Goal: Task Accomplishment & Management: Complete application form

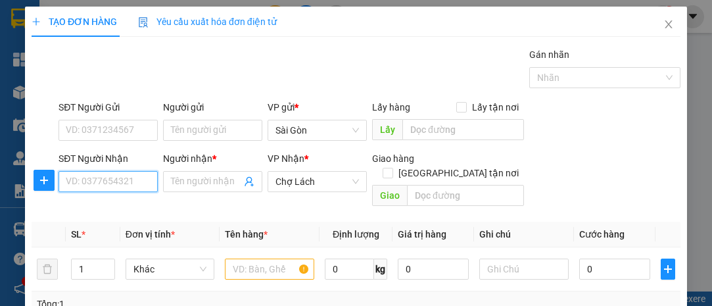
click at [100, 177] on input "SĐT Người Nhận" at bounding box center [108, 181] width 99 height 21
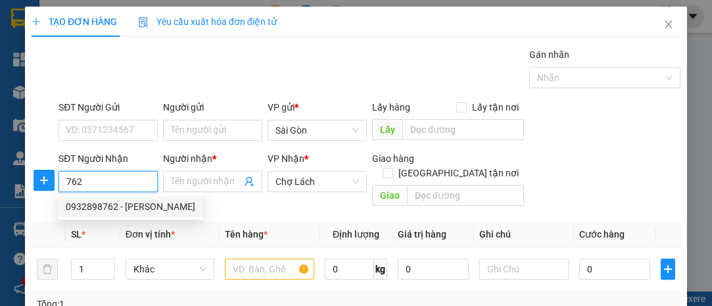
drag, startPoint x: 99, startPoint y: 208, endPoint x: 106, endPoint y: 210, distance: 6.9
click at [99, 207] on div "0932898762 - [PERSON_NAME]" at bounding box center [131, 206] width 130 height 14
type input "0932898762"
type input "HUỆ"
type input "6 RI"
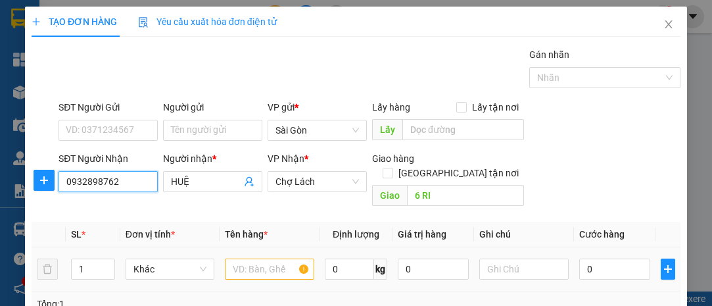
type input "0932898762"
click at [241, 258] on input "text" at bounding box center [269, 268] width 89 height 21
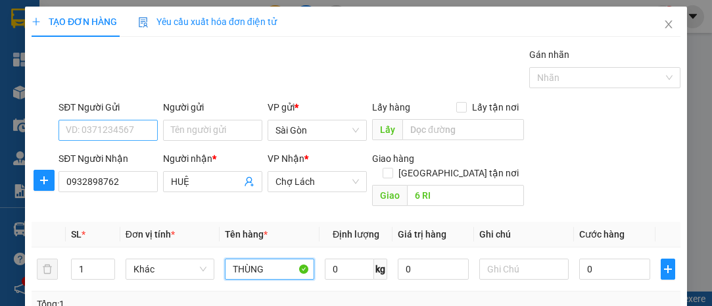
type input "THÙNG"
click at [125, 126] on input "SĐT Người Gửi" at bounding box center [108, 130] width 99 height 21
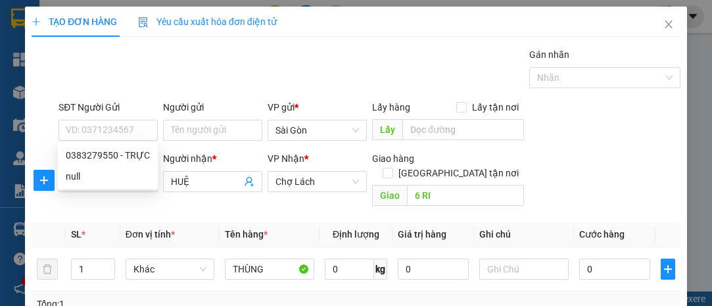
click at [221, 70] on div "Gán nhãn Nhãn" at bounding box center [369, 70] width 627 height 46
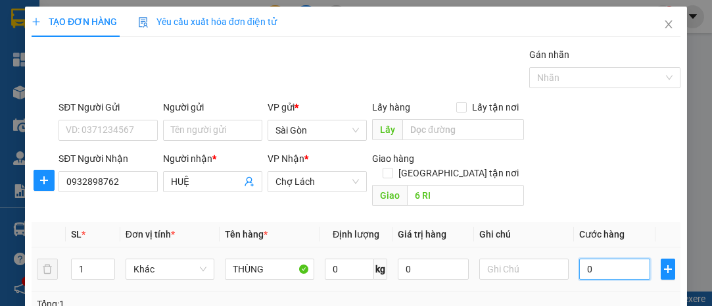
click at [593, 258] on input "0" at bounding box center [614, 268] width 71 height 21
type input "006"
type input "6"
type input "0.060"
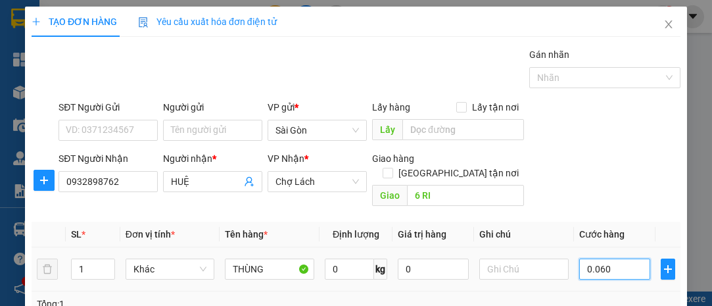
type input "60"
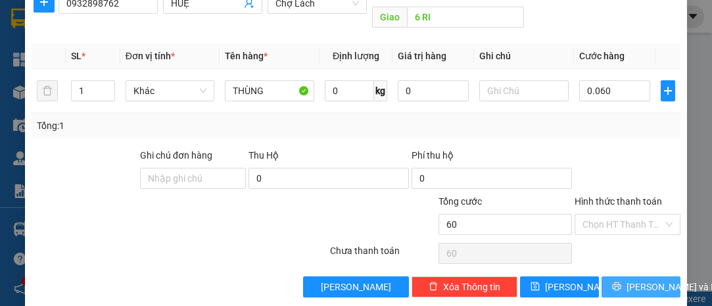
click at [652, 280] on span "[PERSON_NAME] và In" at bounding box center [673, 287] width 92 height 14
type input "60.000"
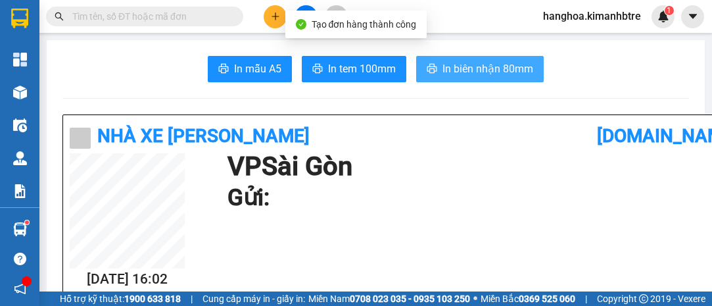
click at [472, 66] on span "In biên nhận 80mm" at bounding box center [488, 69] width 91 height 16
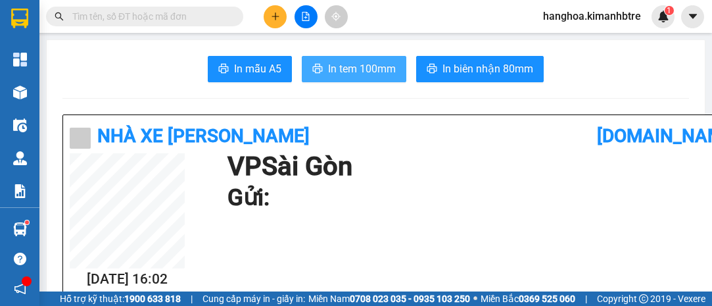
click at [376, 64] on span "In tem 100mm" at bounding box center [362, 69] width 68 height 16
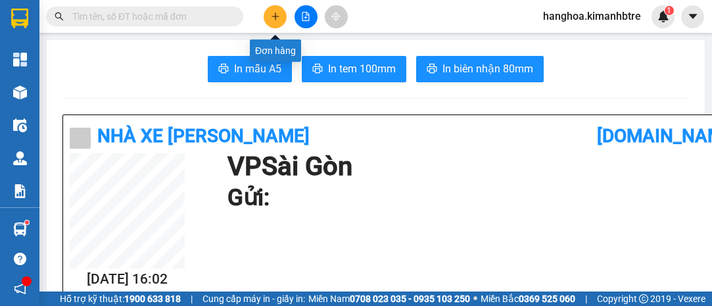
click at [273, 11] on button at bounding box center [275, 16] width 23 height 23
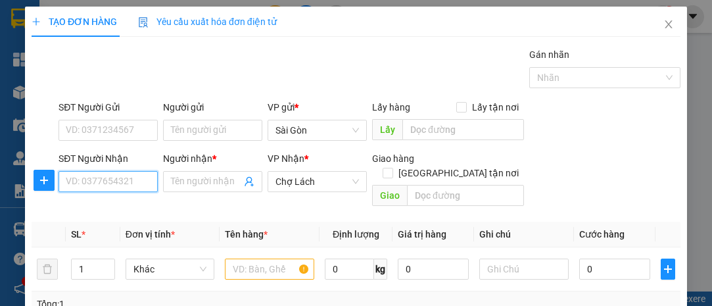
click at [102, 182] on input "SĐT Người Nhận" at bounding box center [108, 181] width 99 height 21
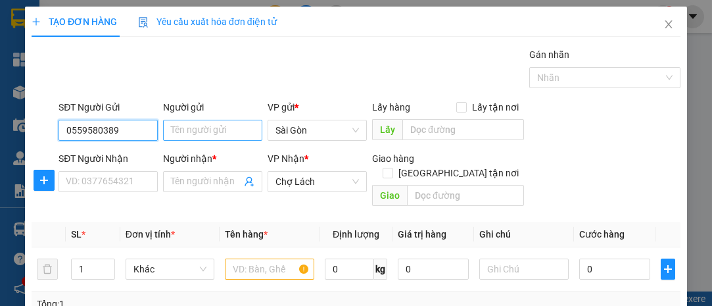
type input "0559580389"
click at [183, 132] on input "Người gửi" at bounding box center [212, 130] width 99 height 21
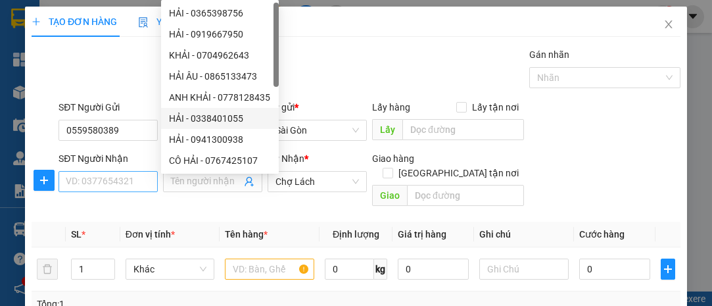
type input "HẢI"
click at [74, 179] on input "SĐT Người Nhận" at bounding box center [108, 181] width 99 height 21
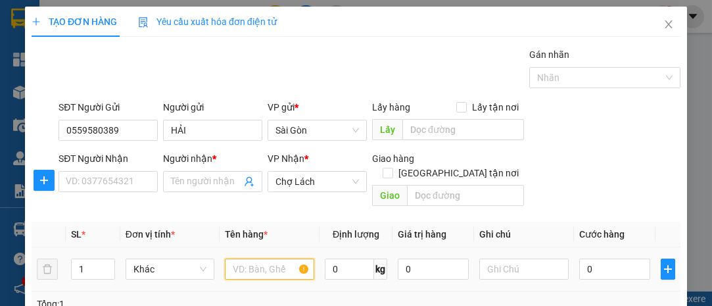
click at [246, 258] on input "text" at bounding box center [269, 268] width 89 height 21
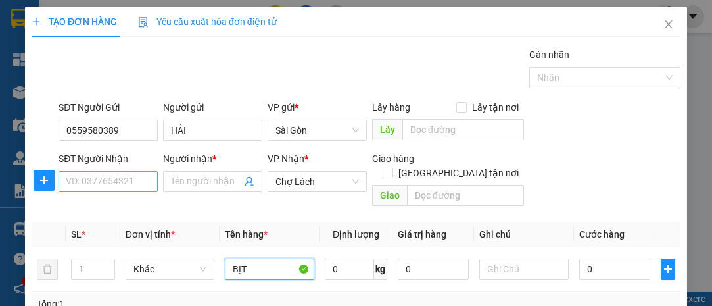
type input "BỊT"
click at [71, 179] on input "SĐT Người Nhận" at bounding box center [108, 181] width 99 height 21
click at [441, 62] on div "Gán nhãn Nhãn" at bounding box center [369, 70] width 627 height 46
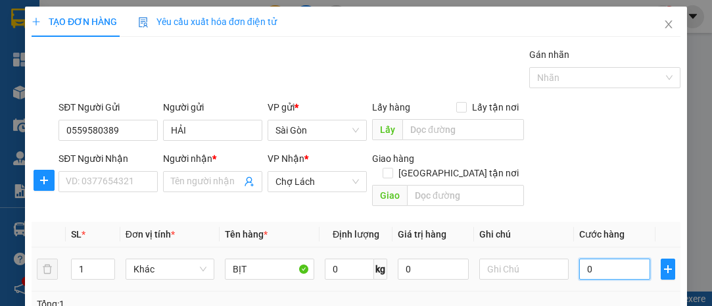
click at [606, 258] on input "0" at bounding box center [614, 268] width 71 height 21
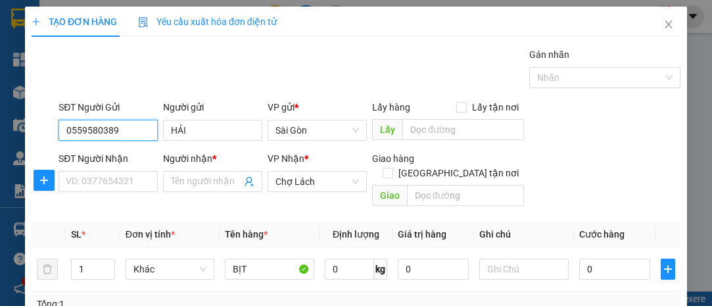
drag, startPoint x: 129, startPoint y: 130, endPoint x: 42, endPoint y: 124, distance: 87.1
click at [41, 124] on div "SĐT Người Gửi 0559580389 0559580389 Người gửi HẢI VP gửi * [PERSON_NAME] Lấy hà…" at bounding box center [356, 123] width 652 height 46
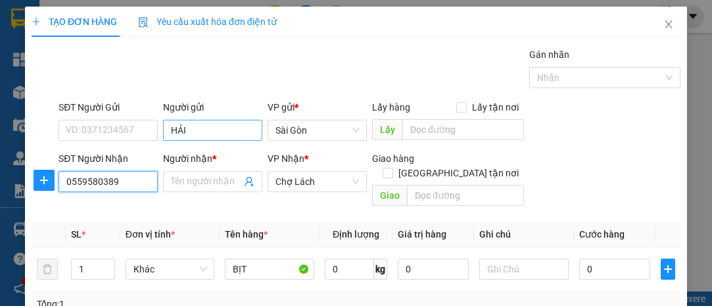
type input "0559580389"
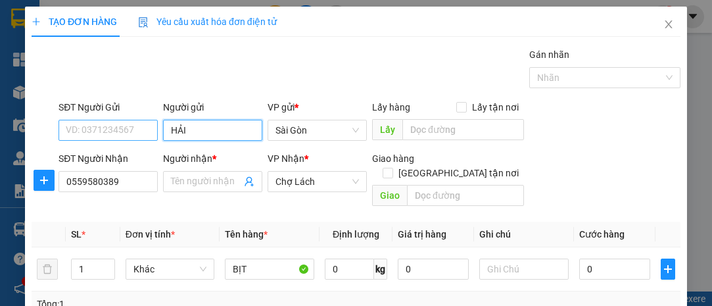
drag, startPoint x: 187, startPoint y: 130, endPoint x: 152, endPoint y: 134, distance: 35.1
click at [152, 134] on div "SĐT Người Gửi VD: 0371234567 Người gửi HẢI VP gửi * [PERSON_NAME] Lấy hàng Lấy …" at bounding box center [369, 123] width 627 height 46
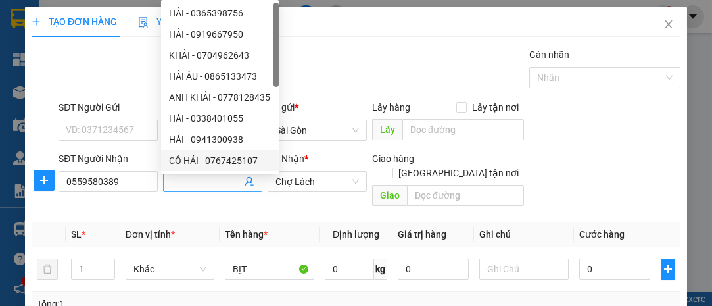
click at [207, 179] on input "Người nhận *" at bounding box center [206, 181] width 70 height 14
click at [141, 85] on div "Gán nhãn Nhãn" at bounding box center [369, 70] width 627 height 46
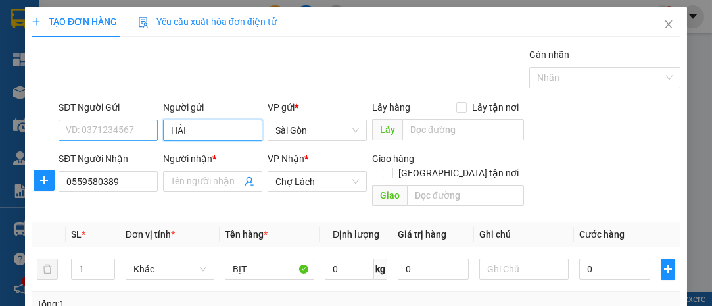
drag, startPoint x: 191, startPoint y: 128, endPoint x: 135, endPoint y: 130, distance: 55.3
click at [135, 130] on div "SĐT Người Gửi VD: 0371234567 Người gửi HẢI HẢI VP gửi * [PERSON_NAME] Lấy hàng …" at bounding box center [369, 123] width 627 height 46
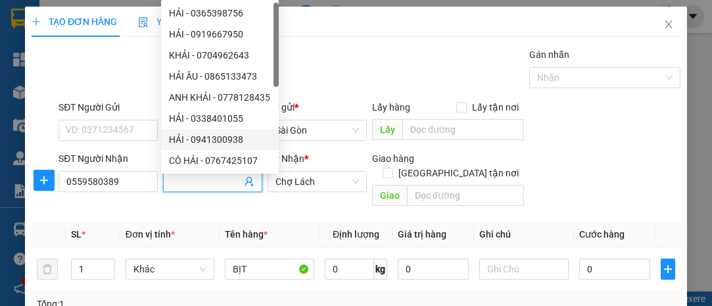
click at [176, 181] on input "Người nhận *" at bounding box center [206, 181] width 70 height 14
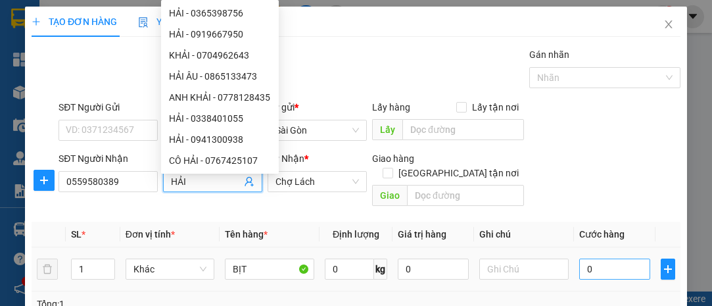
type input "HẢI"
click at [595, 258] on input "0" at bounding box center [614, 268] width 71 height 21
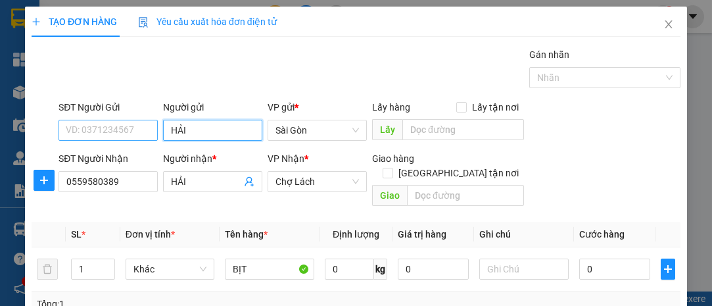
drag, startPoint x: 192, startPoint y: 126, endPoint x: 134, endPoint y: 123, distance: 57.9
click at [134, 123] on div "SĐT Người Gửi VD: 0371234567 Người gửi HẢI HẢI VP gửi * [PERSON_NAME] Lấy hàng …" at bounding box center [369, 123] width 627 height 46
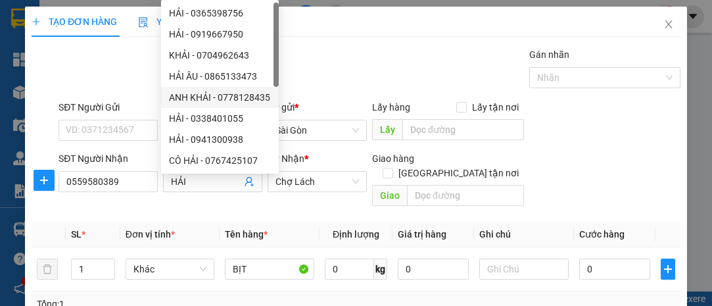
click at [351, 70] on div "Gán nhãn Nhãn" at bounding box center [369, 70] width 627 height 46
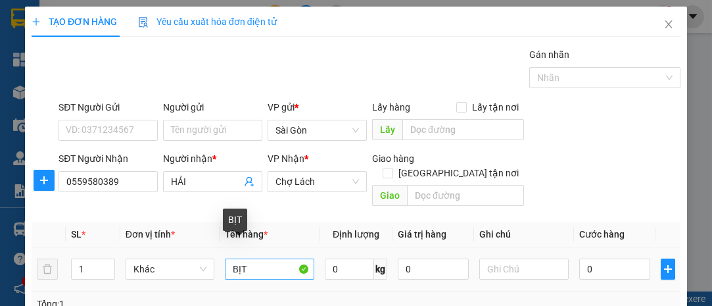
scroll to position [59, 0]
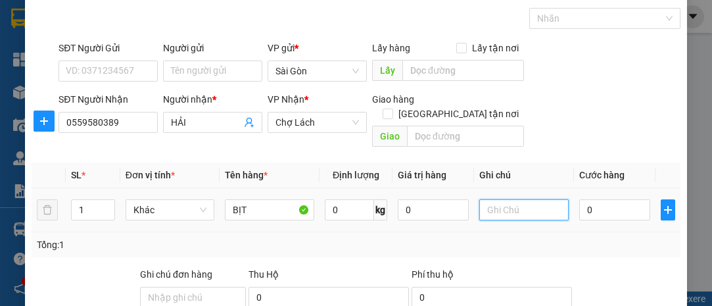
click at [493, 199] on input "text" at bounding box center [523, 209] width 89 height 21
type input "ĐỌC SỐ NG GỬI CHO NHẬN"
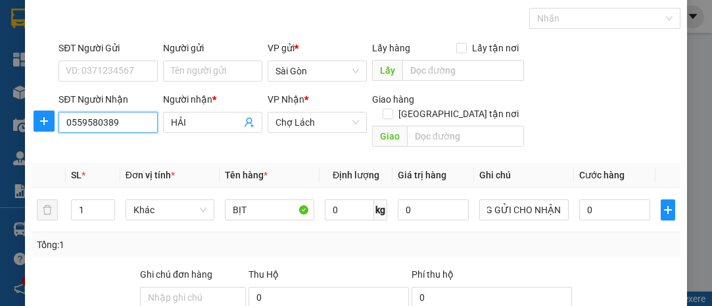
scroll to position [0, 0]
drag, startPoint x: 124, startPoint y: 122, endPoint x: 45, endPoint y: 120, distance: 78.9
click at [45, 120] on div "SĐT Người Nhận 0559580389 0559580389 Người nhận * HẢI VP Nhận * Chợ Lách Giao h…" at bounding box center [356, 122] width 652 height 61
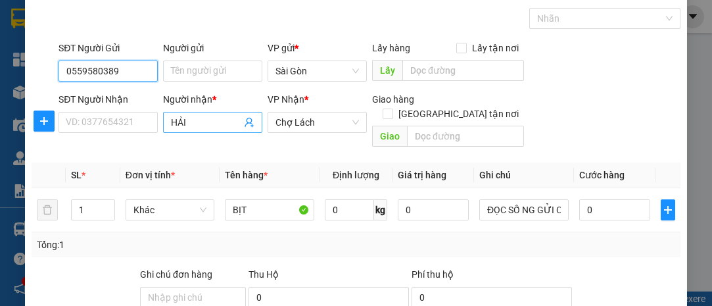
type input "0559580389"
drag, startPoint x: 191, startPoint y: 123, endPoint x: 153, endPoint y: 118, distance: 37.9
click at [153, 118] on div "SĐT Người Nhận VD: 0377654321 Người nhận * HẢI HẢI VP Nhận * Chợ Lách Giao hàng…" at bounding box center [369, 122] width 627 height 61
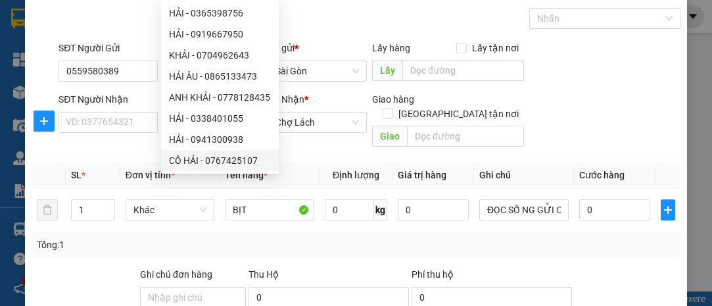
click at [185, 237] on div "Tổng: 1" at bounding box center [156, 244] width 239 height 14
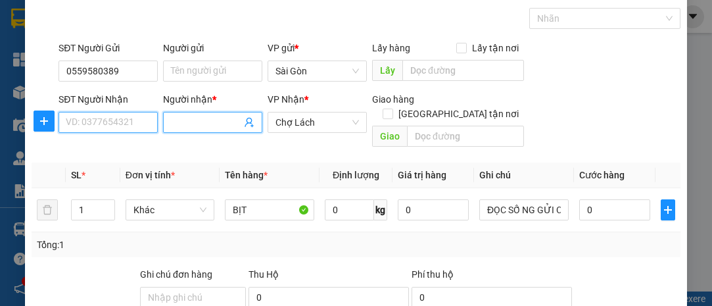
type input "HẢI"
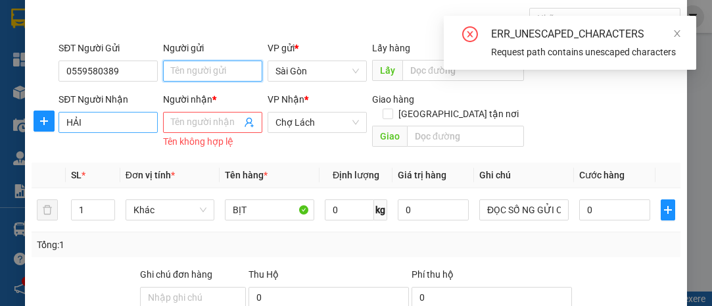
type input "HẢI"
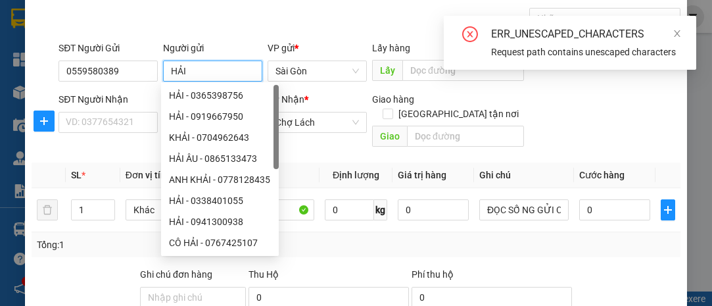
type input "HẢI"
click at [235, 13] on div "Gán nhãn Nhãn" at bounding box center [369, 11] width 627 height 46
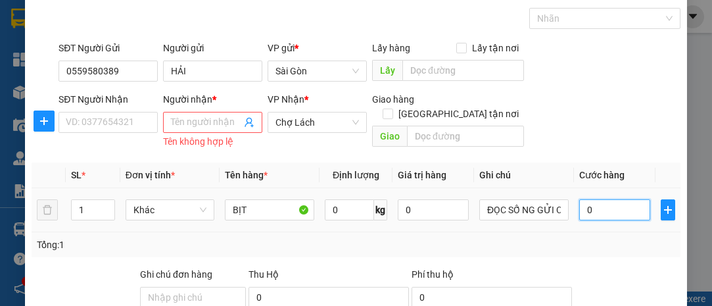
click at [605, 208] on input "0" at bounding box center [614, 209] width 71 height 21
type input "002"
type input "2"
type input "0.020"
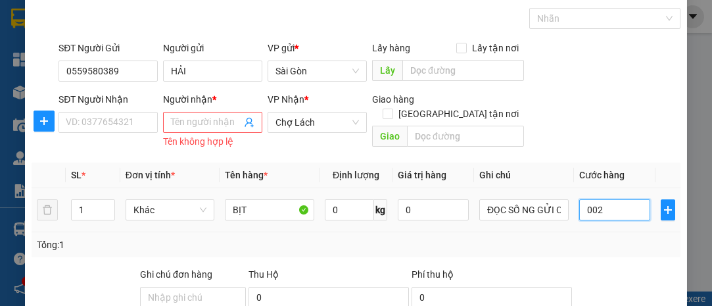
type input "20"
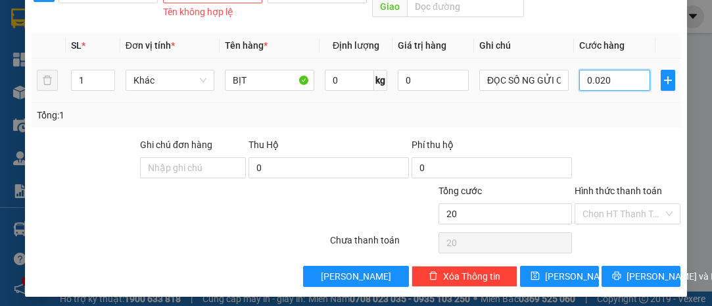
scroll to position [191, 0]
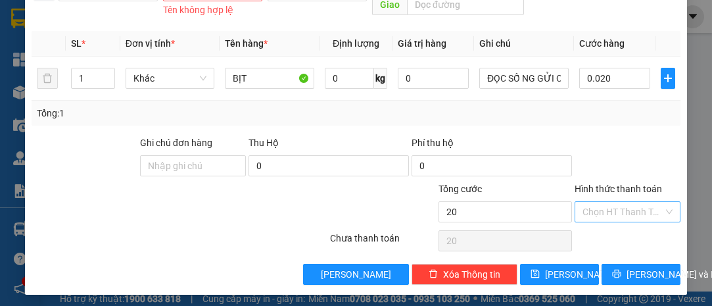
type input "20.000"
click at [600, 202] on input "Hình thức thanh toán" at bounding box center [623, 212] width 81 height 20
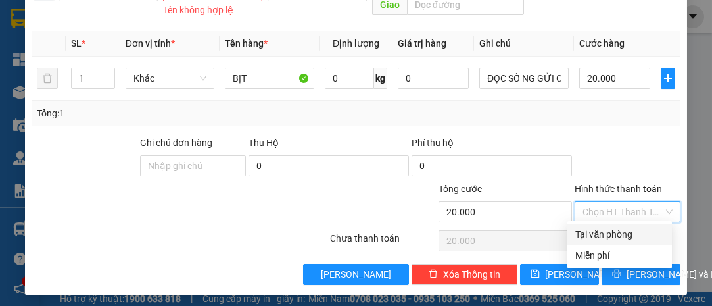
click at [599, 234] on div "Tại văn phòng" at bounding box center [619, 234] width 89 height 14
type input "0"
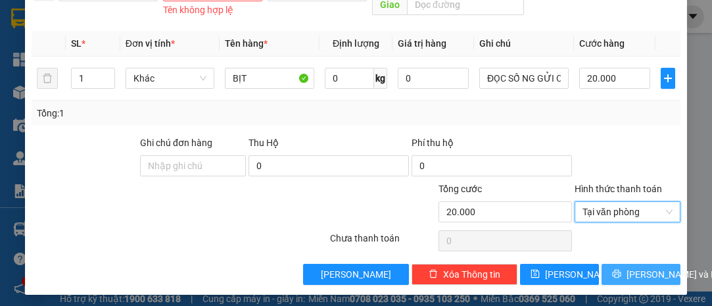
click at [627, 272] on span "[PERSON_NAME] và In" at bounding box center [673, 274] width 92 height 14
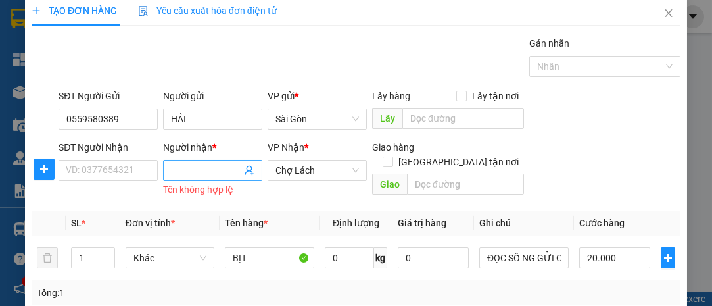
click at [191, 168] on input "Người nhận *" at bounding box center [206, 170] width 70 height 14
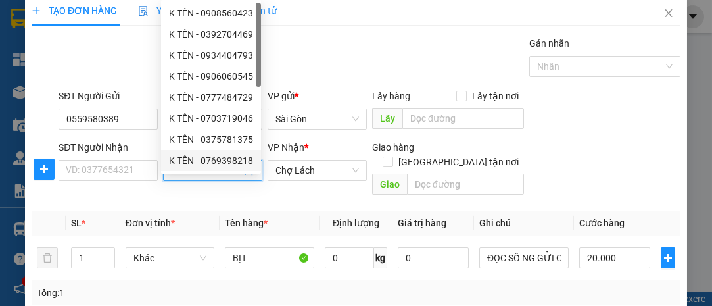
type input "K TÊN"
click at [539, 295] on div "Transit Pickup Surcharge Ids Transit Deliver Surcharge Ids Transit Deliver Surc…" at bounding box center [356, 250] width 649 height 428
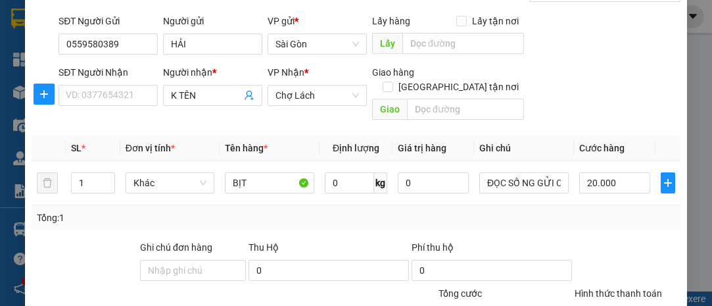
scroll to position [178, 0]
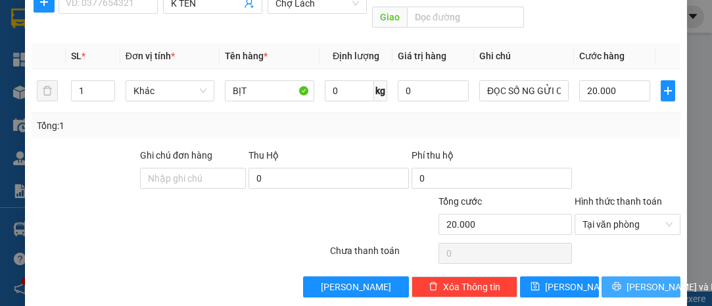
click at [640, 280] on span "[PERSON_NAME] và In" at bounding box center [673, 287] width 92 height 14
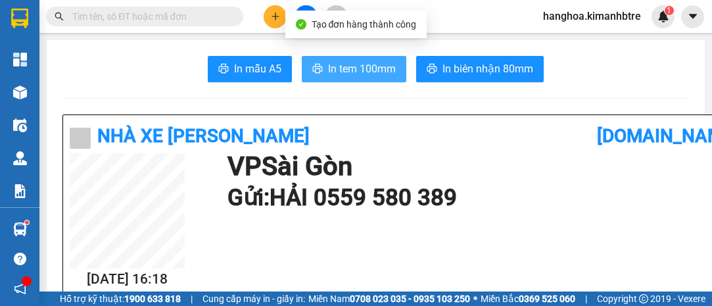
click at [328, 68] on span "In tem 100mm" at bounding box center [362, 69] width 68 height 16
